Goal: Task Accomplishment & Management: Check status

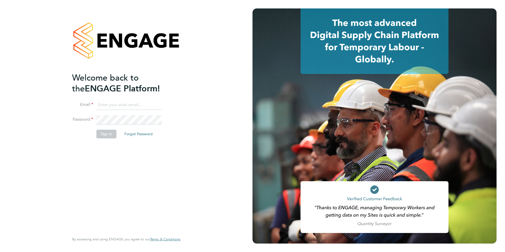
type input "toby.gibbs@citycalling.com"
click at [106, 138] on button "Sign In" at bounding box center [106, 134] width 20 height 8
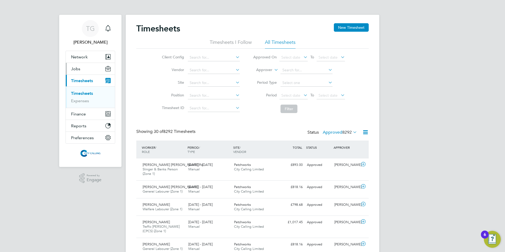
click at [73, 70] on span "Jobs" at bounding box center [75, 68] width 9 height 5
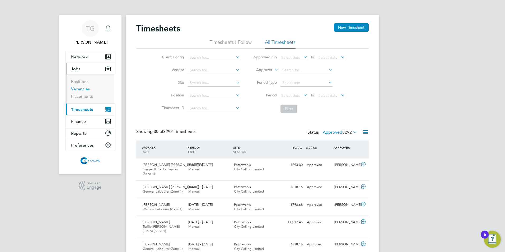
click at [77, 88] on link "Vacancies" at bounding box center [80, 88] width 19 height 5
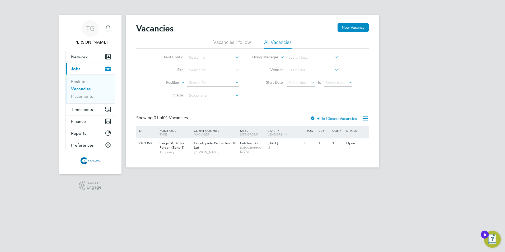
click at [77, 87] on link "Vacancies" at bounding box center [81, 88] width 20 height 5
click at [78, 90] on link "Vacancies" at bounding box center [81, 88] width 20 height 5
click at [80, 96] on link "Placements" at bounding box center [82, 96] width 22 height 5
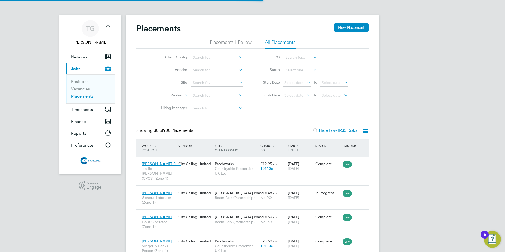
scroll to position [15, 46]
click at [203, 83] on input at bounding box center [217, 82] width 52 height 7
click at [202, 97] on li "[PERSON_NAME] Estate Phase 2Aii" at bounding box center [223, 97] width 64 height 7
type input "[PERSON_NAME] Estate Phase 2Aii"
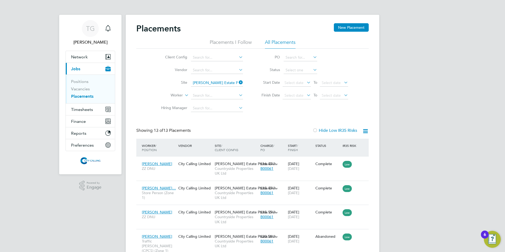
click at [238, 83] on icon at bounding box center [238, 82] width 0 height 7
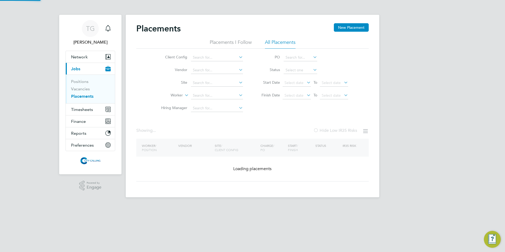
click at [219, 83] on input at bounding box center [217, 82] width 52 height 7
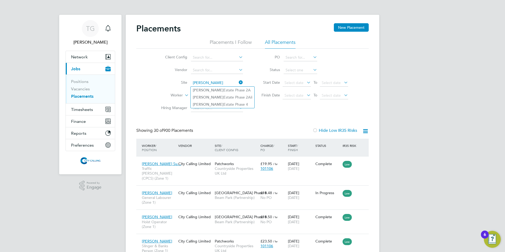
click at [224, 90] on li "[PERSON_NAME] Estate Phase 2A" at bounding box center [223, 90] width 64 height 7
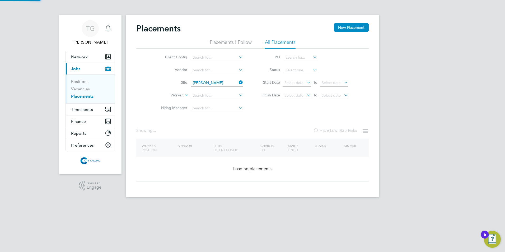
type input "[PERSON_NAME] Estate Phase 2A"
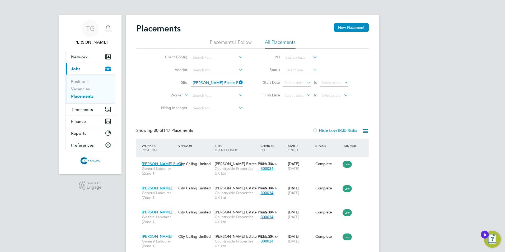
click at [238, 83] on icon at bounding box center [238, 82] width 0 height 7
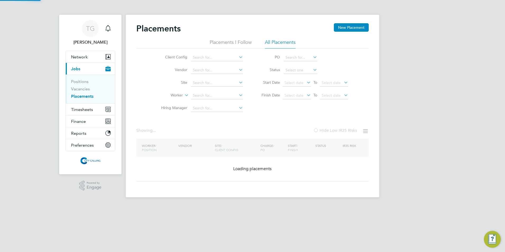
click at [223, 82] on input at bounding box center [217, 82] width 52 height 7
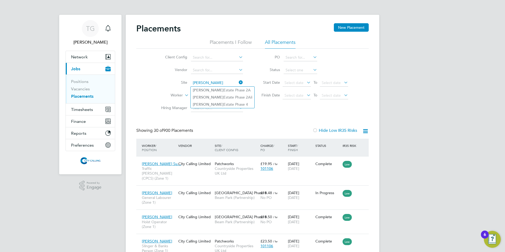
click at [222, 104] on li "[PERSON_NAME] Estate Phase 4" at bounding box center [223, 104] width 64 height 7
type input "[PERSON_NAME] Estate Phase 4"
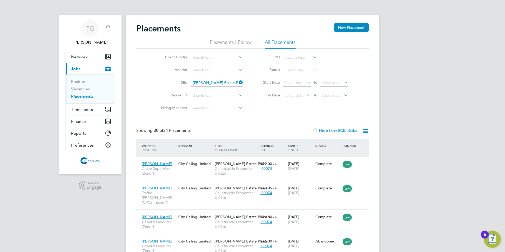
click at [292, 145] on div "Start / Finish" at bounding box center [300, 148] width 27 height 14
click at [294, 96] on span "Select date" at bounding box center [294, 95] width 19 height 5
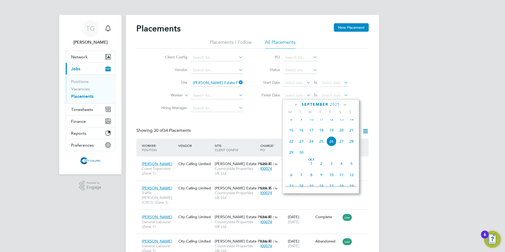
click at [296, 103] on icon at bounding box center [296, 105] width 5 height 6
click at [300, 123] on span "[DATE]" at bounding box center [301, 123] width 10 height 10
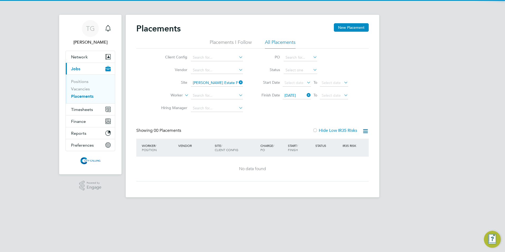
click at [329, 96] on span "Select date" at bounding box center [331, 95] width 19 height 5
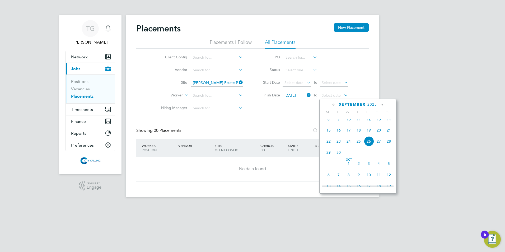
drag, startPoint x: 371, startPoint y: 145, endPoint x: 368, endPoint y: 146, distance: 3.3
click at [368, 146] on span "26" at bounding box center [369, 141] width 10 height 10
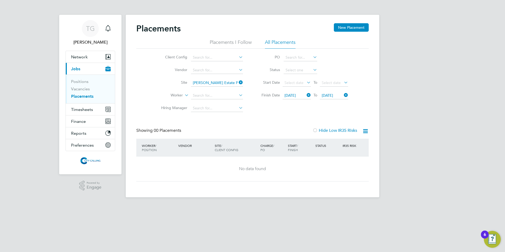
click at [238, 82] on icon at bounding box center [238, 82] width 0 height 7
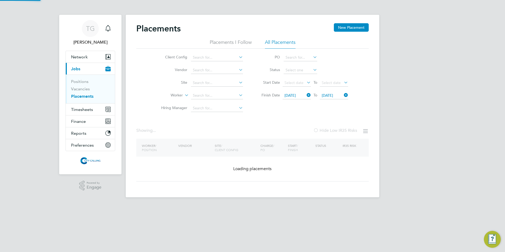
click at [215, 81] on input at bounding box center [217, 82] width 52 height 7
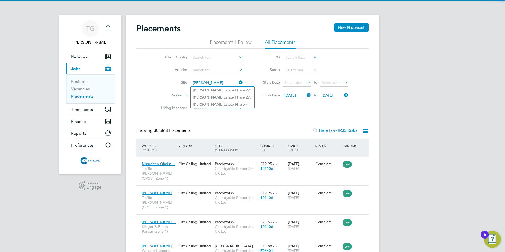
click at [221, 88] on li "[PERSON_NAME] Estate Phase 2A" at bounding box center [223, 90] width 64 height 7
type input "[PERSON_NAME] Estate Phase 2A"
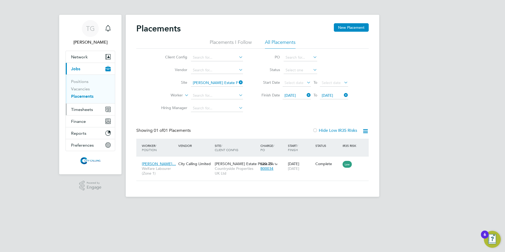
click at [79, 110] on span "Timesheets" at bounding box center [82, 109] width 22 height 5
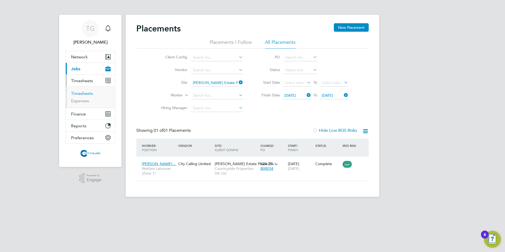
click at [79, 94] on link "Timesheets" at bounding box center [82, 93] width 22 height 5
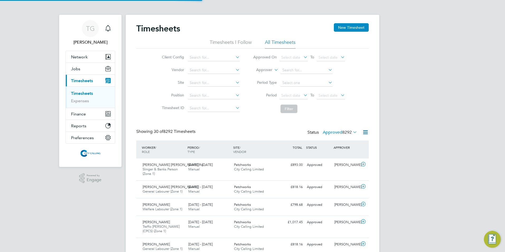
scroll to position [13, 46]
click at [286, 94] on span "Select date" at bounding box center [290, 95] width 19 height 5
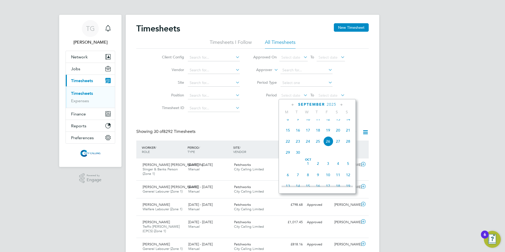
click at [292, 105] on icon at bounding box center [293, 105] width 5 height 6
click at [286, 147] on span "11" at bounding box center [288, 143] width 10 height 10
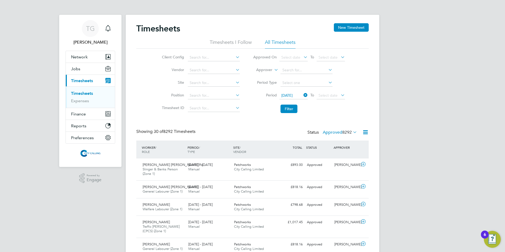
click at [322, 92] on span "Select date" at bounding box center [331, 95] width 28 height 7
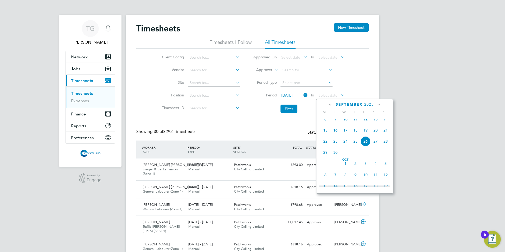
click at [385, 133] on span "21" at bounding box center [386, 130] width 10 height 10
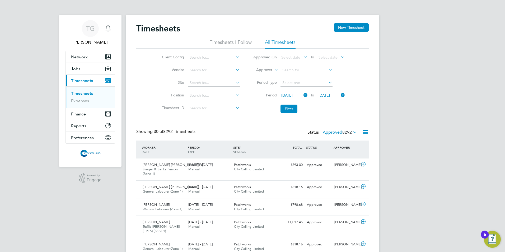
click at [288, 106] on button "Filter" at bounding box center [289, 109] width 17 height 8
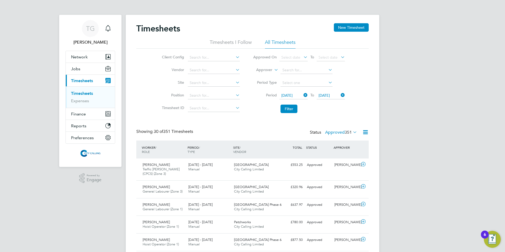
click at [327, 133] on label "Approved 351" at bounding box center [341, 132] width 32 height 5
click at [333, 156] on li "Submitted" at bounding box center [336, 156] width 24 height 7
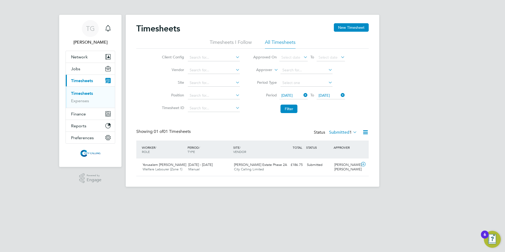
drag, startPoint x: 365, startPoint y: 176, endPoint x: 184, endPoint y: 163, distance: 181.4
click at [185, 163] on div "Yorusalem [PERSON_NAME] Welfare Labourer (Zone 1) [DATE] - [DATE] [DATE] - [DAT…" at bounding box center [252, 167] width 233 height 17
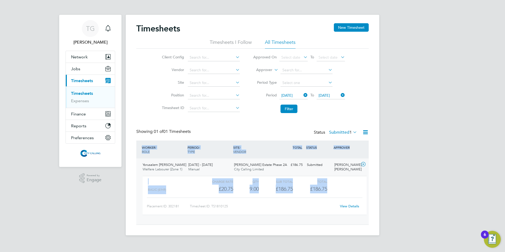
drag, startPoint x: 330, startPoint y: 188, endPoint x: 133, endPoint y: 150, distance: 200.2
click at [133, 150] on div "Timesheets New Timesheet Timesheets I Follow All Timesheets Client Config Vendo…" at bounding box center [253, 125] width 254 height 221
copy div "WORKER / ROLE WORKER / PERIOD PERIOD / TYPE SITE / VENDOR TOTAL TOTAL / STATUS …"
drag, startPoint x: 223, startPoint y: 125, endPoint x: 216, endPoint y: 127, distance: 7.9
click at [223, 125] on div "Timesheets New Timesheet Timesheets I Follow All Timesheets Client Config Vendo…" at bounding box center [252, 124] width 233 height 202
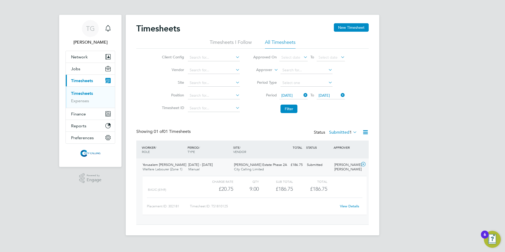
click at [340, 164] on div "[PERSON_NAME] [PERSON_NAME]" at bounding box center [345, 167] width 27 height 13
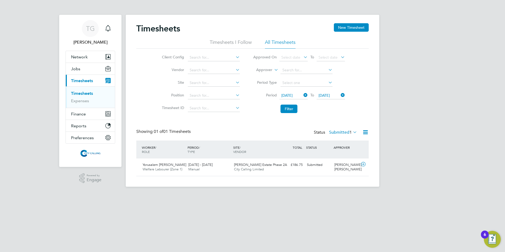
click at [251, 164] on span "[PERSON_NAME] Estate Phase 2A" at bounding box center [260, 164] width 53 height 4
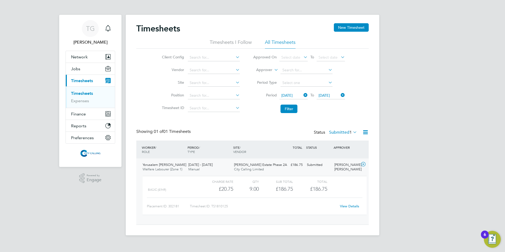
click at [345, 204] on link "View Details" at bounding box center [349, 206] width 19 height 4
click at [77, 71] on span "Jobs" at bounding box center [75, 68] width 9 height 5
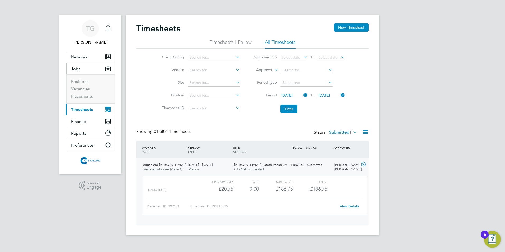
click at [79, 92] on li "Vacancies" at bounding box center [91, 89] width 40 height 7
click at [80, 90] on link "Vacancies" at bounding box center [80, 88] width 19 height 5
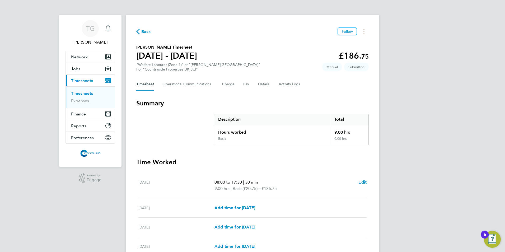
drag, startPoint x: 212, startPoint y: 47, endPoint x: 136, endPoint y: 48, distance: 75.8
click at [136, 48] on div "Back Follow Yorusalem Yosief Misgina's Timesheet 18 - 24 Aug 2025 £186. 75 "Wel…" at bounding box center [253, 174] width 254 height 318
click at [145, 31] on span "Back" at bounding box center [146, 32] width 10 height 6
